Goal: Information Seeking & Learning: Learn about a topic

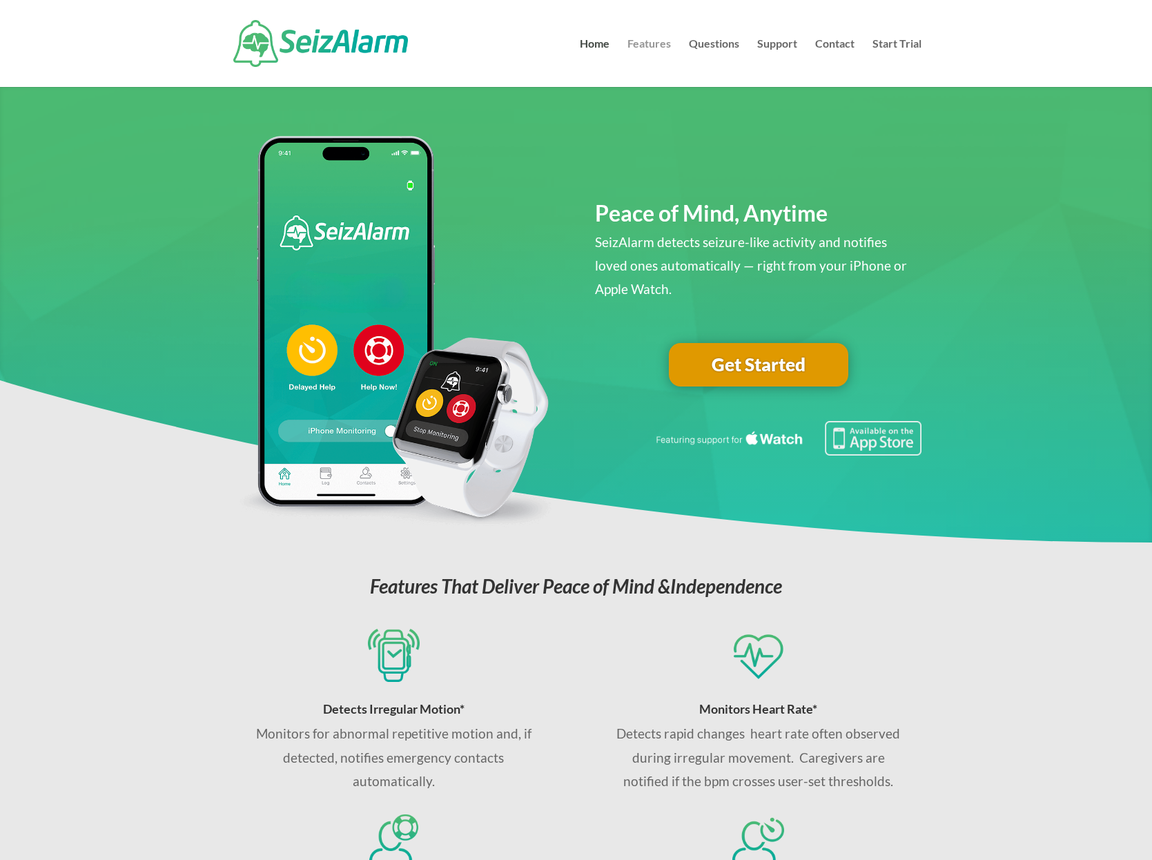
click at [644, 45] on link "Features" at bounding box center [648, 63] width 43 height 48
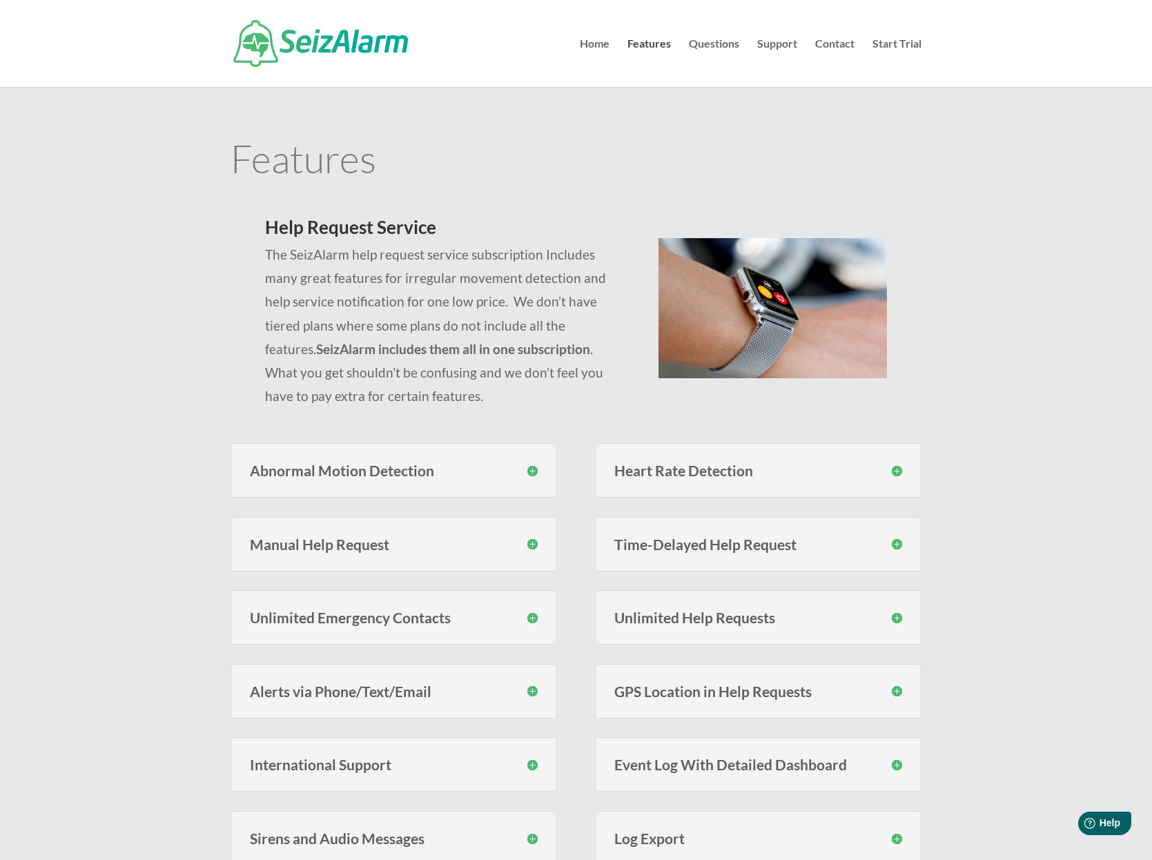
scroll to position [230, 0]
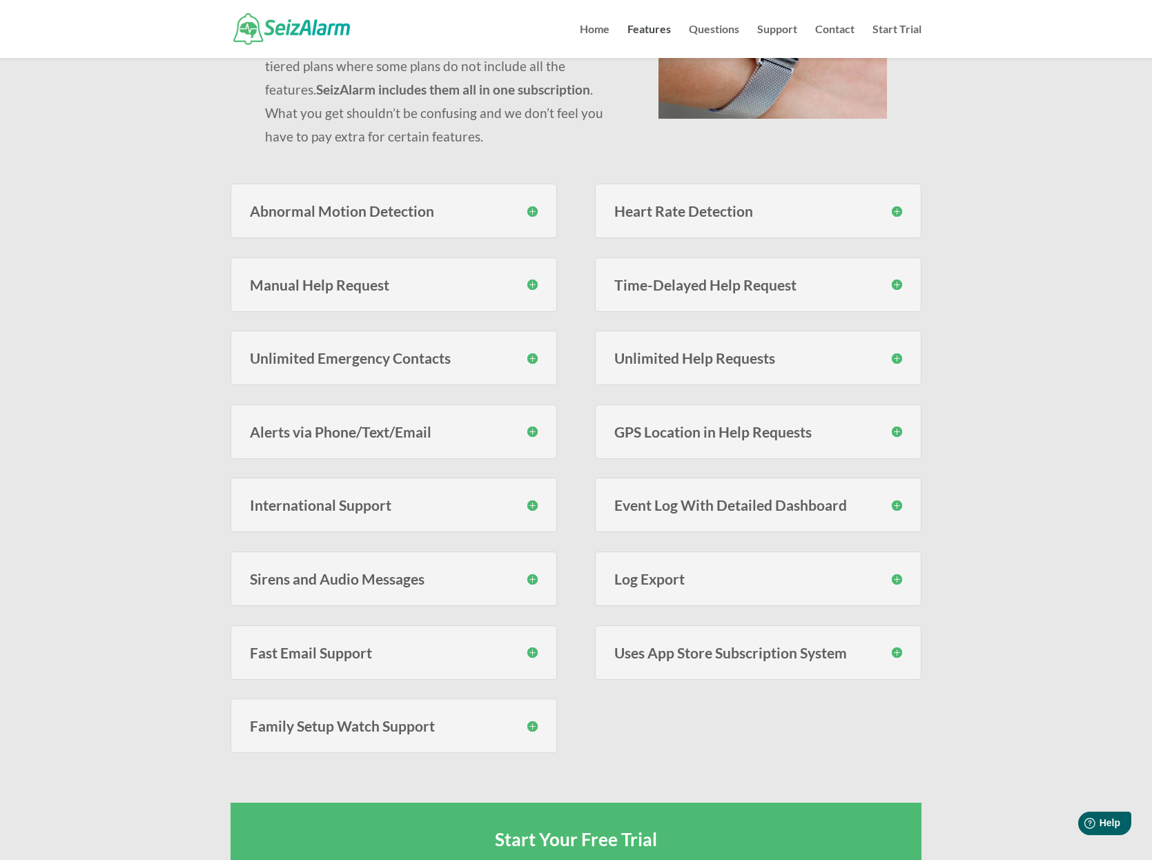
click at [896, 580] on h3 "Log Export" at bounding box center [758, 578] width 288 height 14
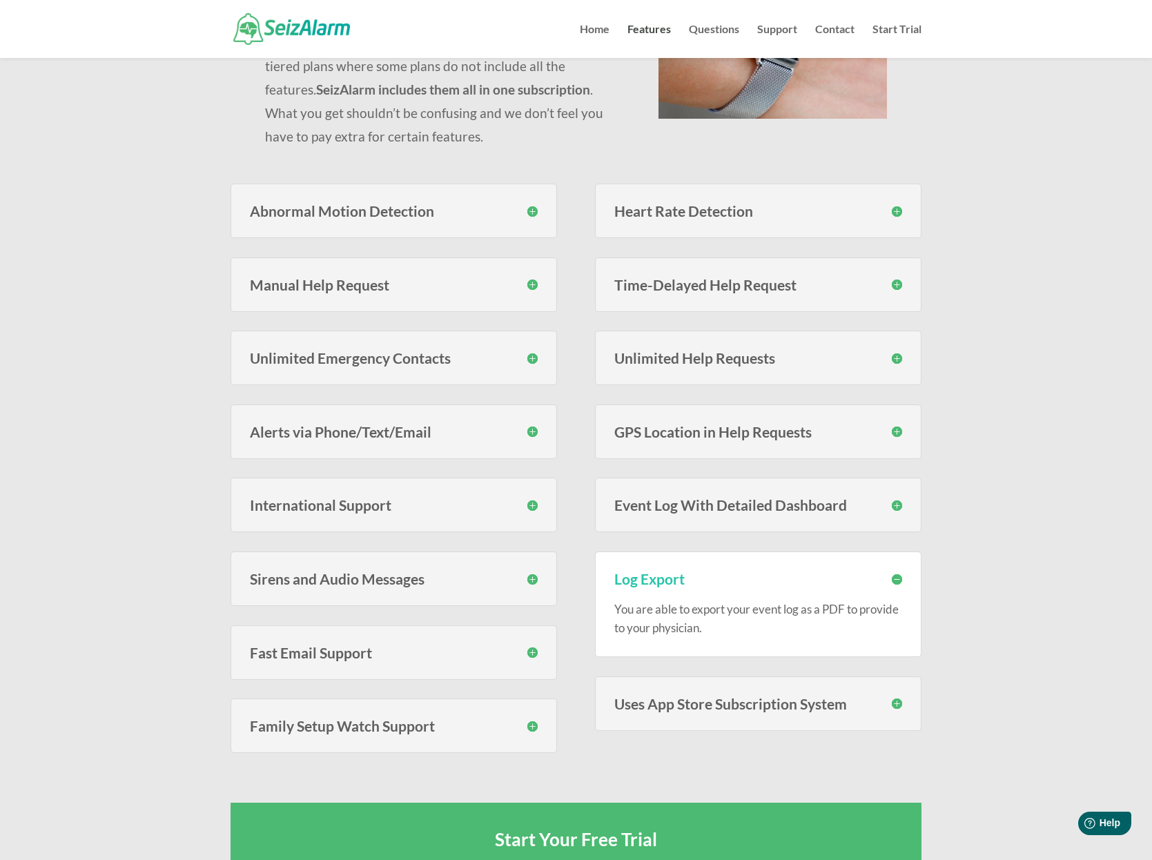
click at [896, 580] on h3 "Log Export" at bounding box center [758, 578] width 288 height 14
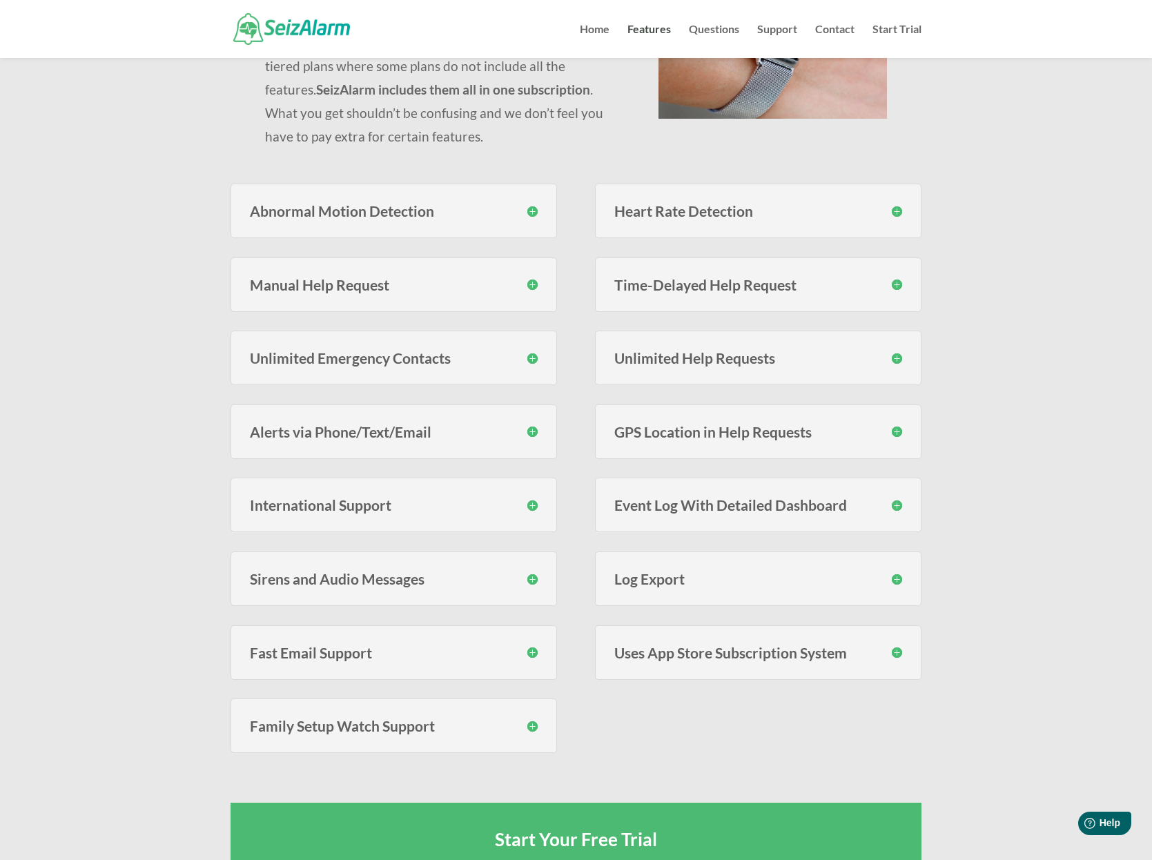
click at [894, 507] on h3 "Event Log With Detailed Dashboard" at bounding box center [758, 505] width 288 height 14
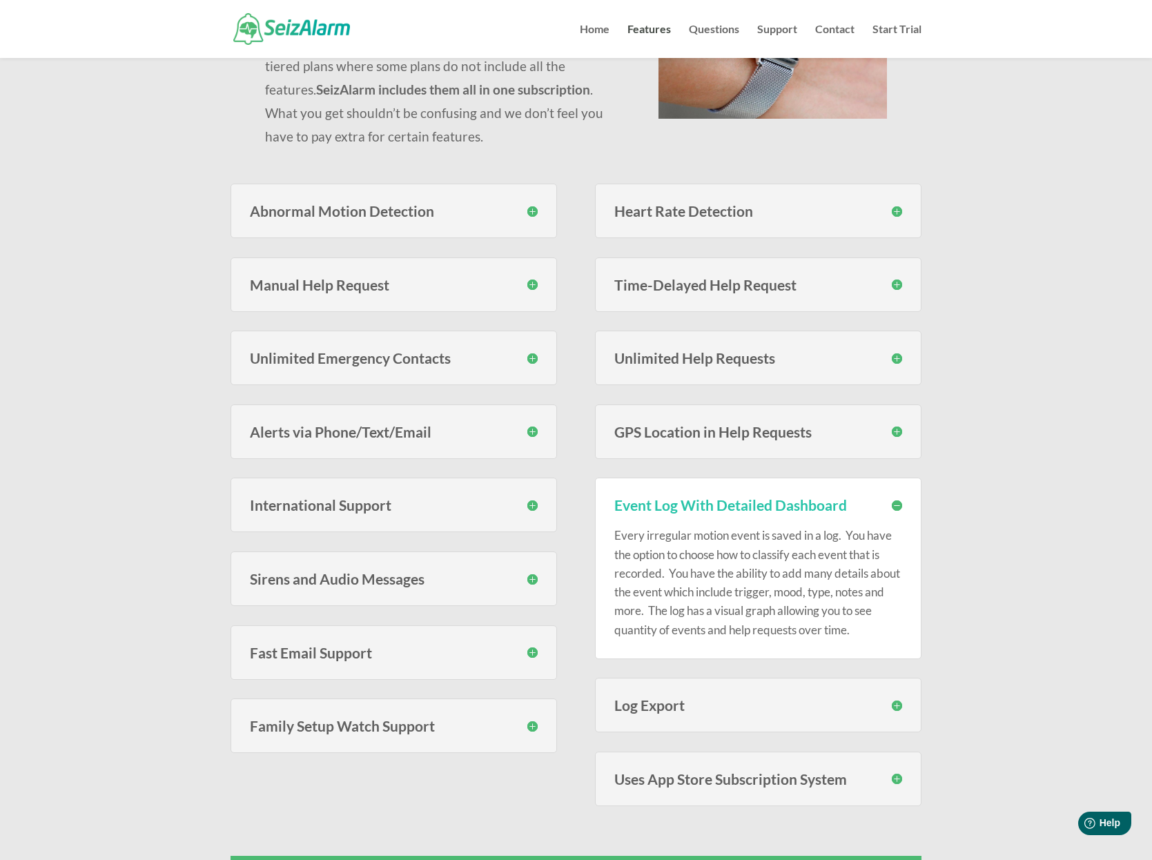
click at [898, 502] on h3 "Event Log With Detailed Dashboard" at bounding box center [758, 505] width 288 height 14
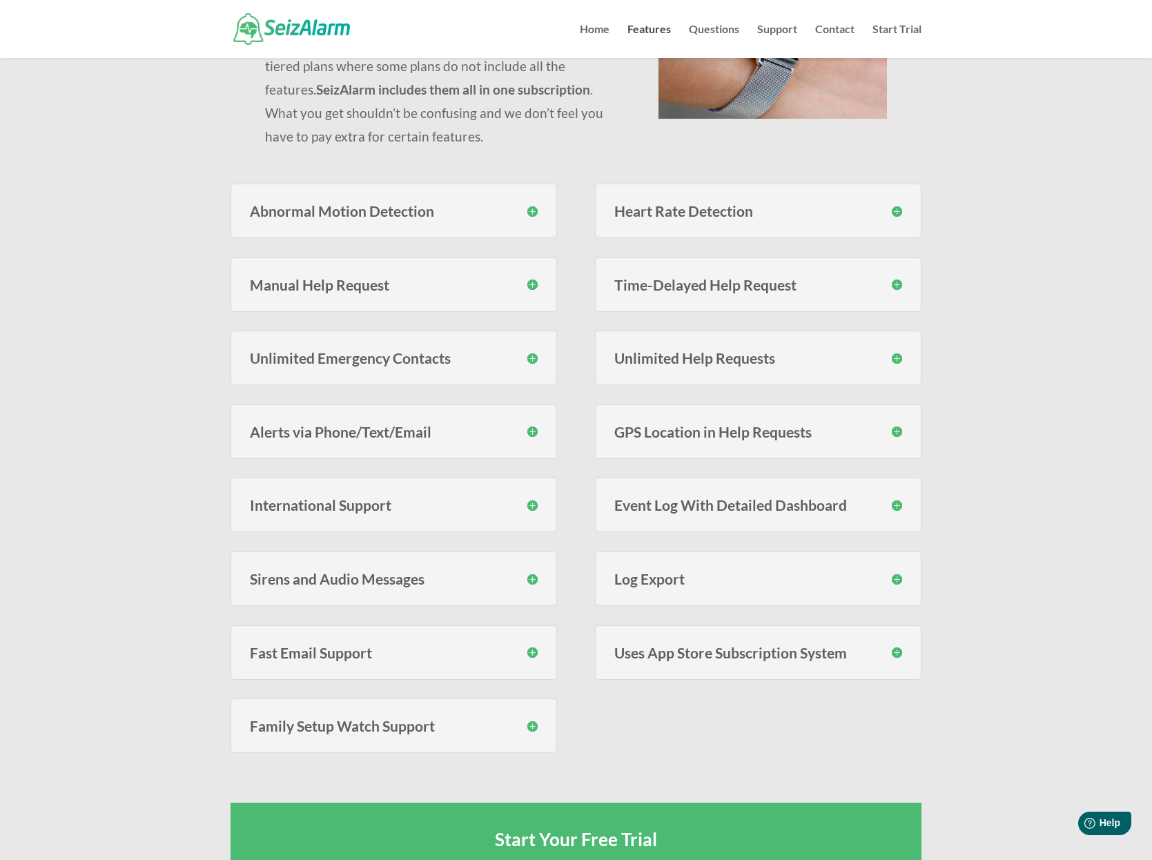
click at [533, 210] on h3 "Abnormal Motion Detection" at bounding box center [394, 211] width 288 height 14
